Goal: Task Accomplishment & Management: Use online tool/utility

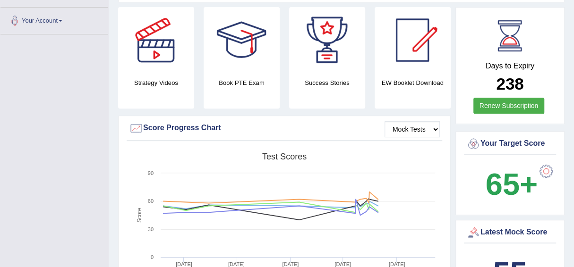
scroll to position [233, 0]
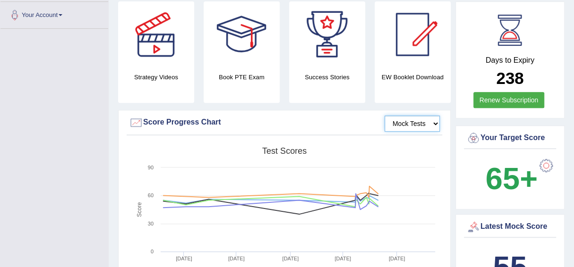
click at [417, 122] on select "Mock Tests" at bounding box center [412, 124] width 55 height 16
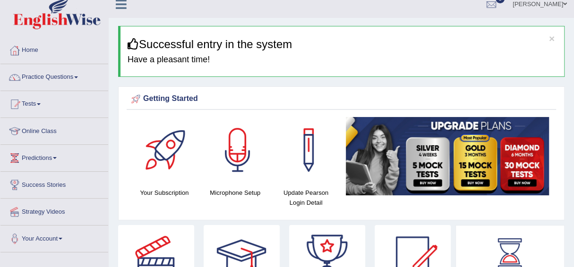
scroll to position [0, 0]
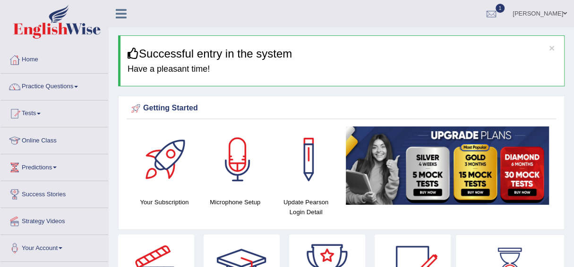
click at [505, 10] on span "1" at bounding box center [500, 8] width 9 height 9
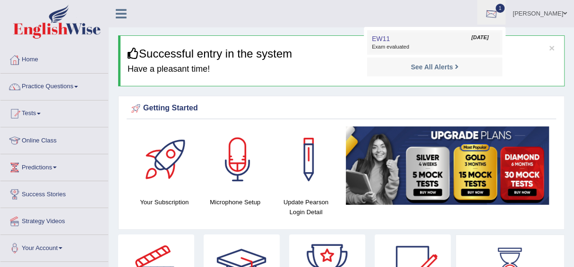
click at [489, 38] on link "EW11 [DATE] Exam evaluated" at bounding box center [435, 43] width 130 height 20
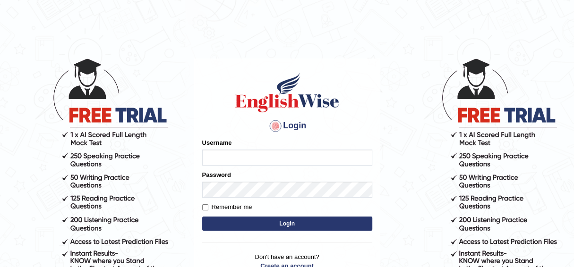
type input "Sijo1"
click at [259, 222] on button "Login" at bounding box center [287, 224] width 170 height 14
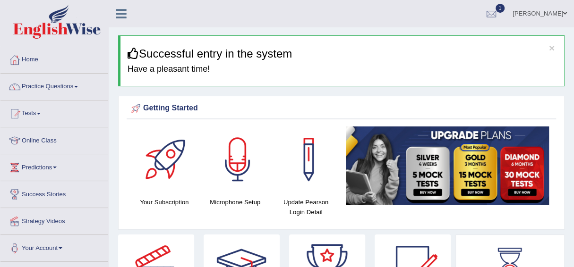
click at [43, 112] on link "Tests" at bounding box center [54, 113] width 108 height 24
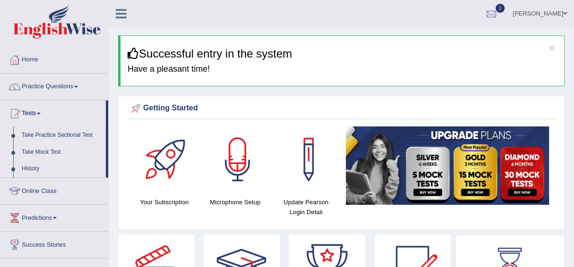
click at [42, 150] on link "Take Mock Test" at bounding box center [61, 152] width 88 height 17
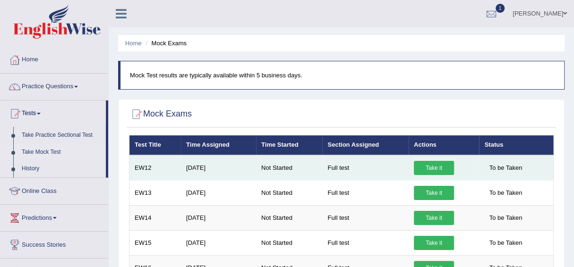
click at [434, 165] on link "Take it" at bounding box center [434, 168] width 40 height 14
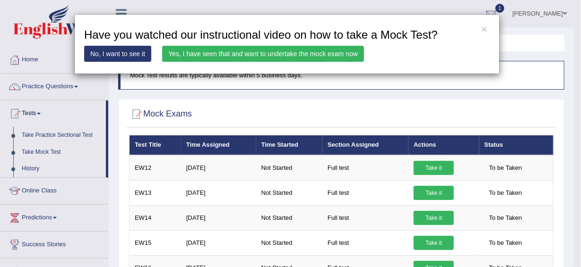
click at [117, 52] on link "No, I want to see it" at bounding box center [117, 54] width 67 height 16
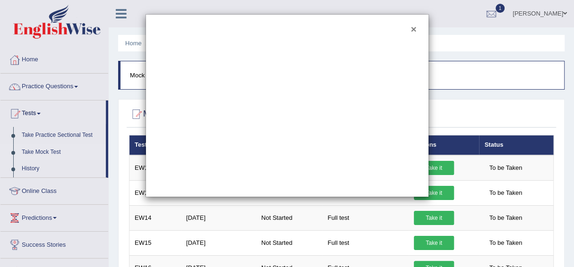
click at [414, 26] on button "×" at bounding box center [414, 29] width 6 height 10
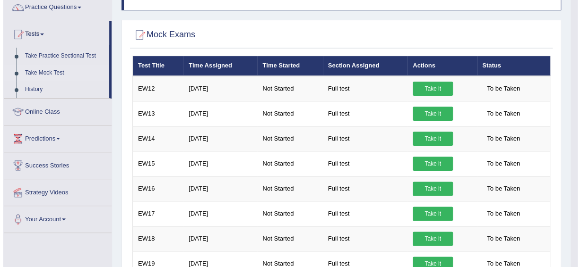
scroll to position [106, 0]
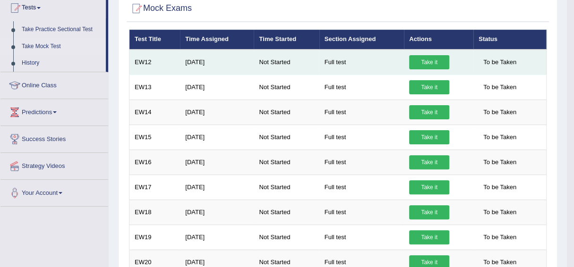
click at [429, 60] on link "Take it" at bounding box center [429, 62] width 40 height 14
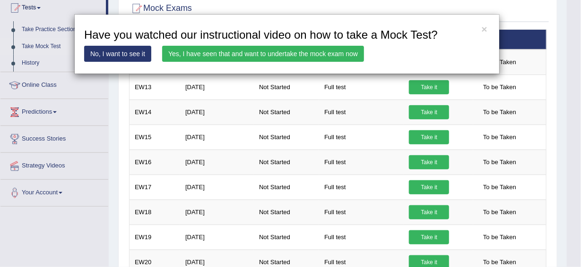
click at [139, 52] on link "No, I want to see it" at bounding box center [117, 54] width 67 height 16
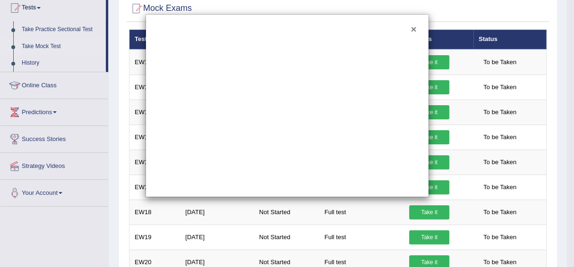
click at [414, 30] on button "×" at bounding box center [414, 29] width 6 height 10
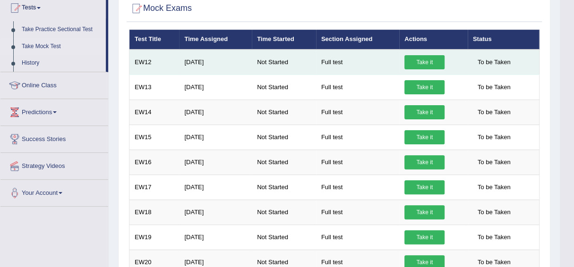
click at [421, 59] on link "Take it" at bounding box center [425, 62] width 40 height 14
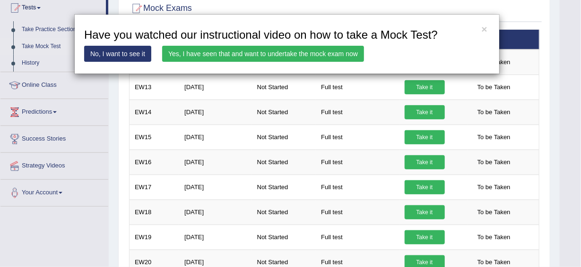
click at [312, 52] on link "Yes, I have seen that and want to undertake the mock exam now" at bounding box center [263, 54] width 202 height 16
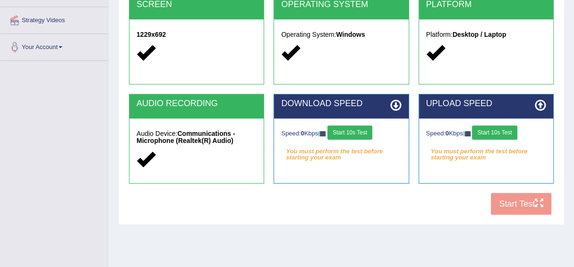
scroll to position [228, 0]
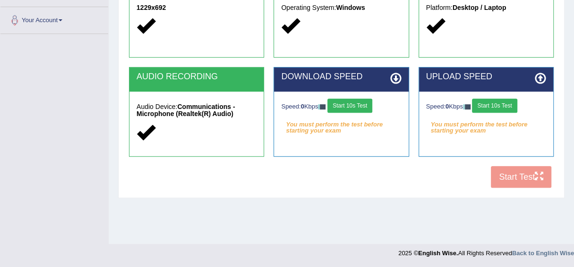
click at [517, 174] on div "COOKIES Cookies Enabled JAVASCRIPT Javascript Enabled BROWSER Browser: Chrome S…" at bounding box center [342, 31] width 430 height 325
click at [513, 174] on div "COOKIES Cookies Enabled JAVASCRIPT Javascript Enabled BROWSER Browser: Chrome S…" at bounding box center [342, 31] width 430 height 325
click at [353, 103] on button "Start 10s Test" at bounding box center [350, 106] width 45 height 14
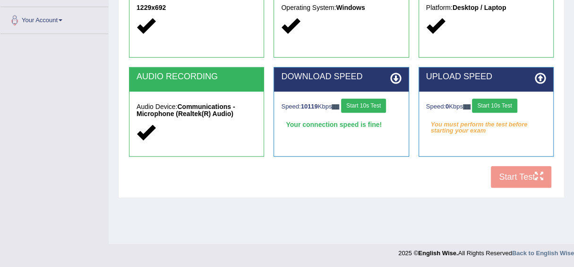
click at [496, 103] on button "Start 10s Test" at bounding box center [494, 106] width 45 height 14
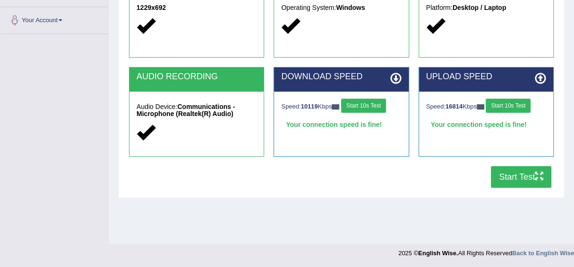
click at [511, 177] on button "Start Test" at bounding box center [521, 177] width 60 height 22
